Goal: Task Accomplishment & Management: Manage account settings

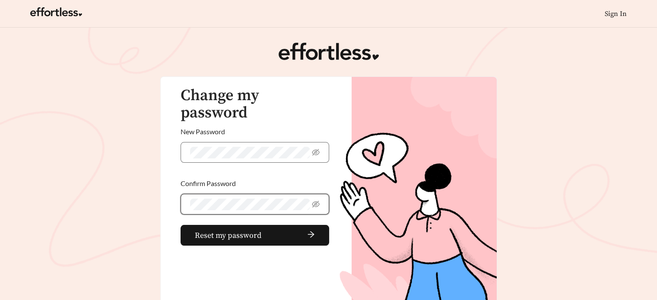
click at [181, 225] on button "Reset my password" at bounding box center [255, 235] width 149 height 21
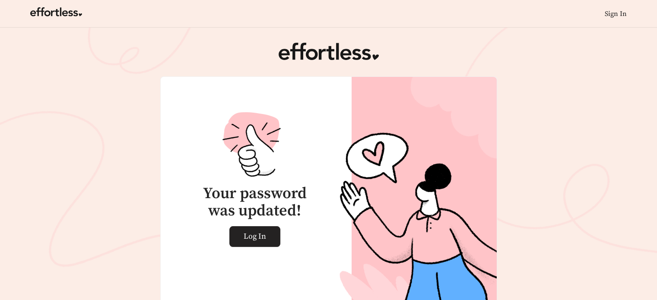
click at [246, 238] on span "Log In" at bounding box center [255, 237] width 22 height 20
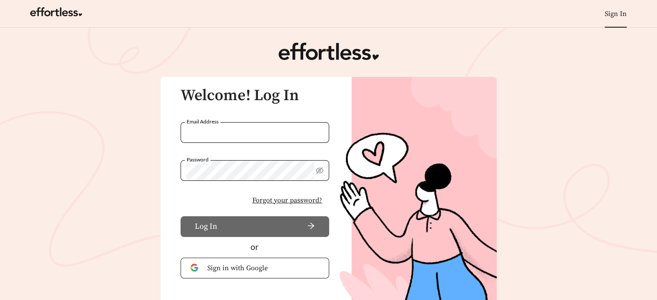
click at [232, 134] on input "Email Address" at bounding box center [255, 132] width 149 height 21
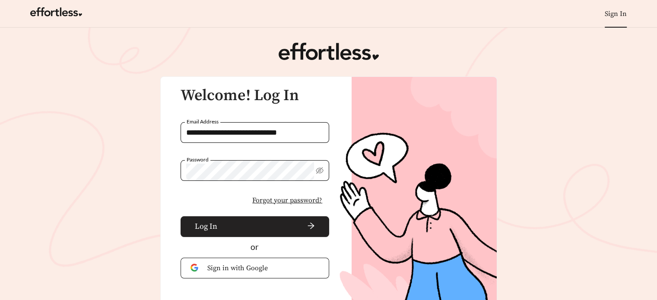
type input "**********"
click at [221, 230] on span "arrow-right" at bounding box center [268, 227] width 95 height 10
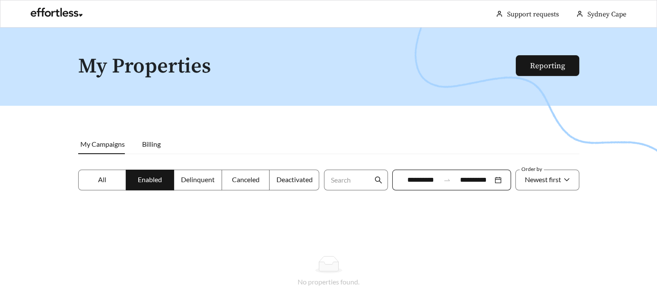
click at [647, 175] on div at bounding box center [328, 178] width 657 height 300
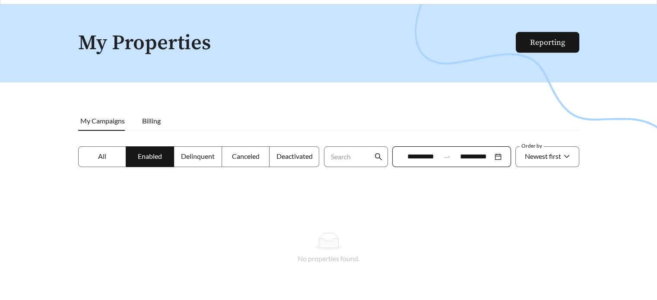
scroll to position [7, 0]
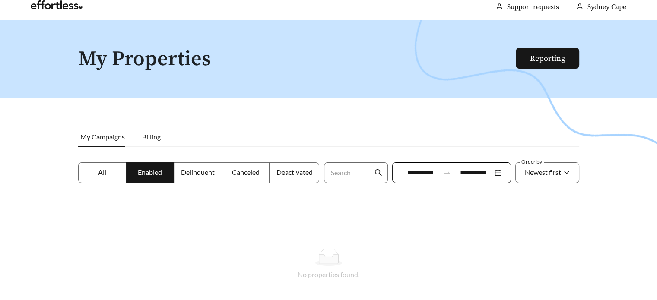
click at [602, 147] on div at bounding box center [328, 170] width 657 height 300
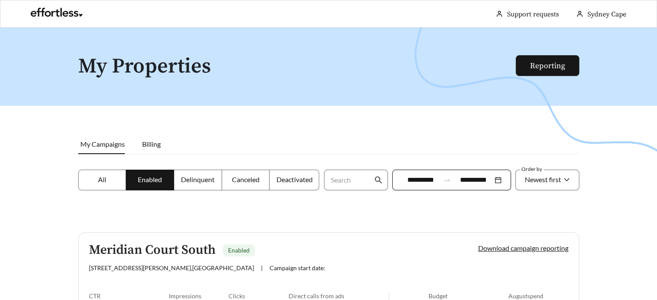
click at [29, 145] on div at bounding box center [328, 178] width 657 height 300
